Goal: Information Seeking & Learning: Learn about a topic

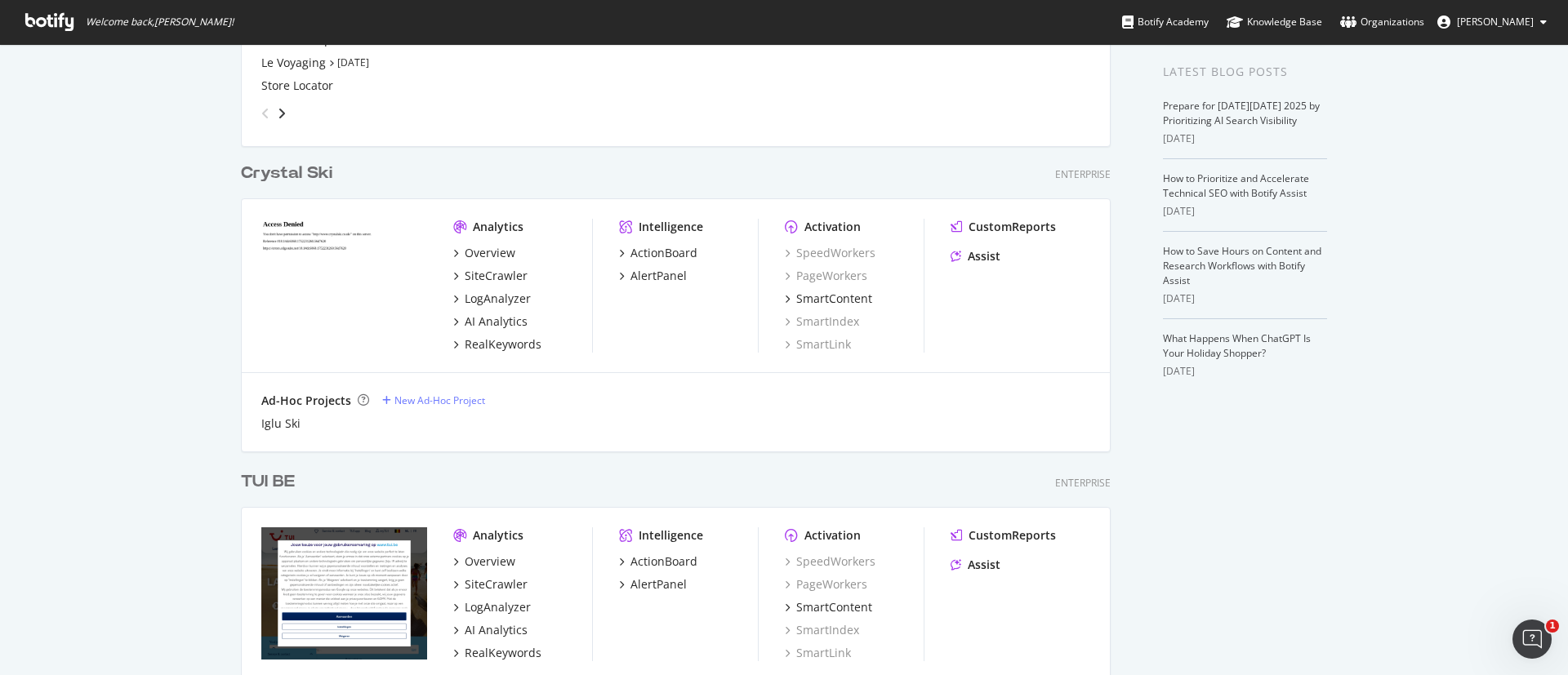
scroll to position [367, 0]
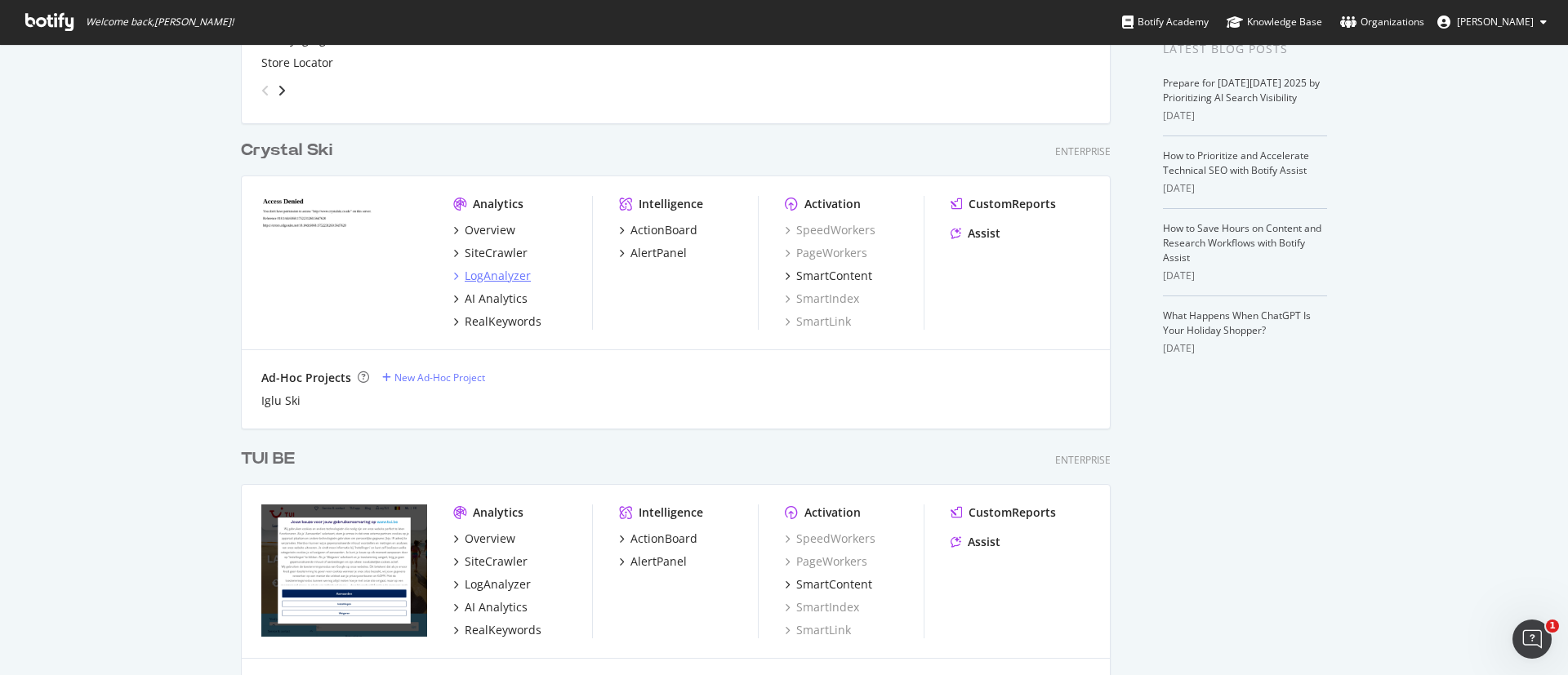
click at [498, 280] on div "LogAnalyzer" at bounding box center [498, 276] width 66 height 16
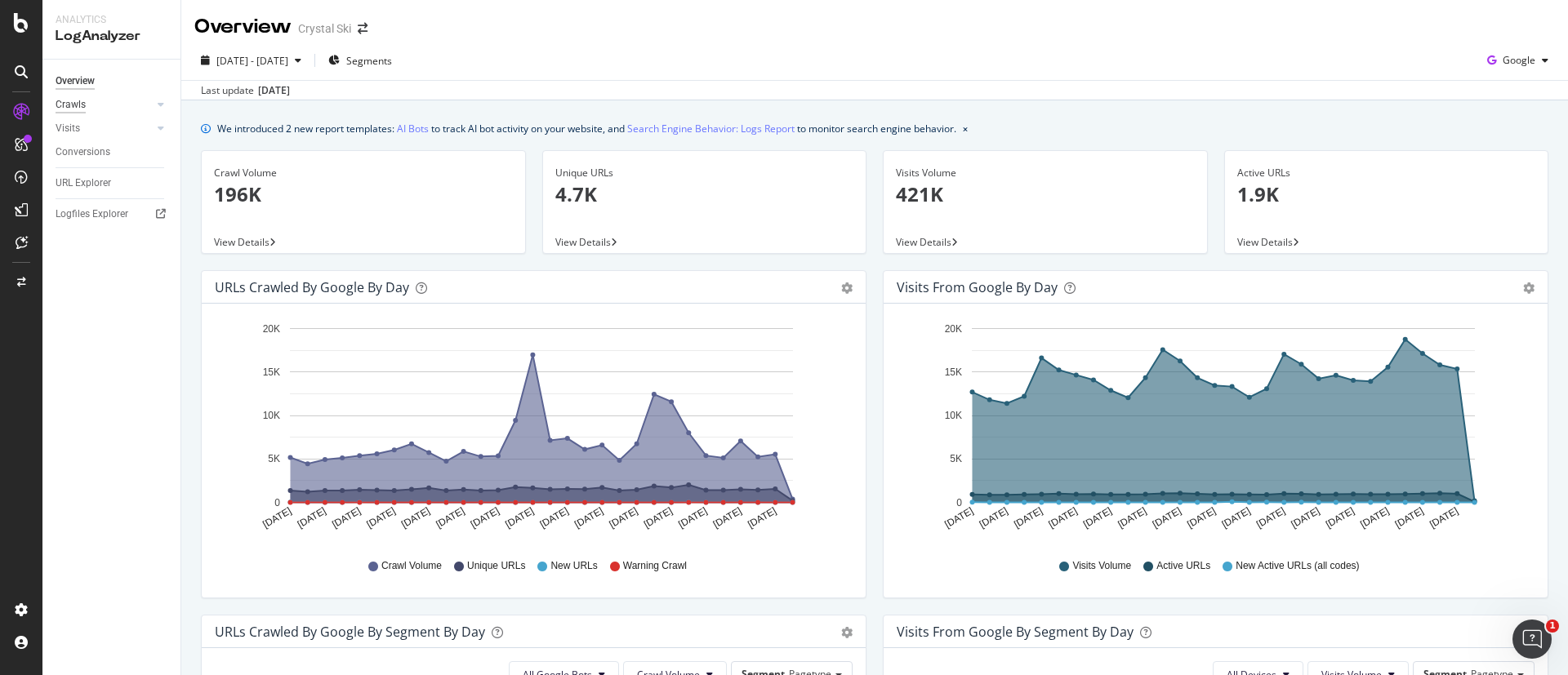
click at [76, 97] on div "Crawls" at bounding box center [70, 105] width 30 height 17
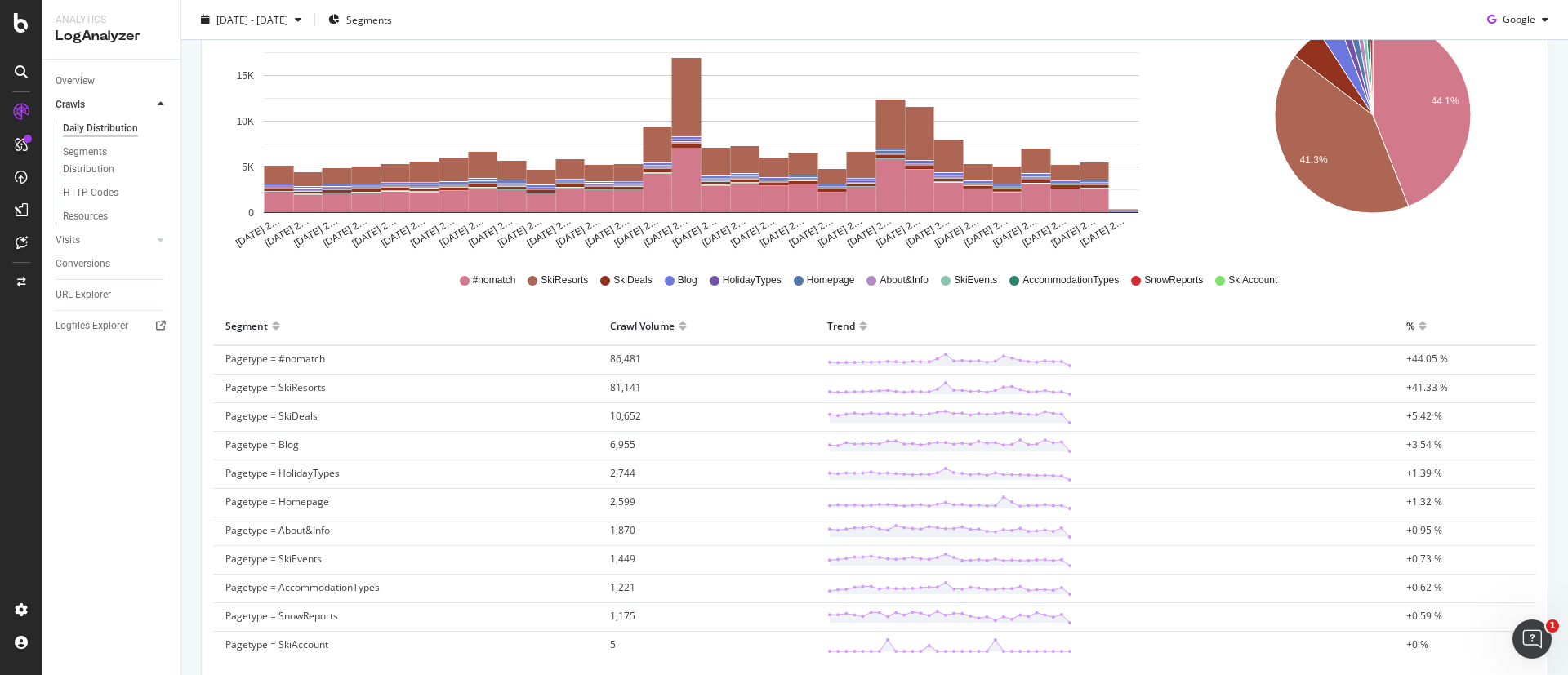
scroll to position [160, 0]
